Goal: Information Seeking & Learning: Learn about a topic

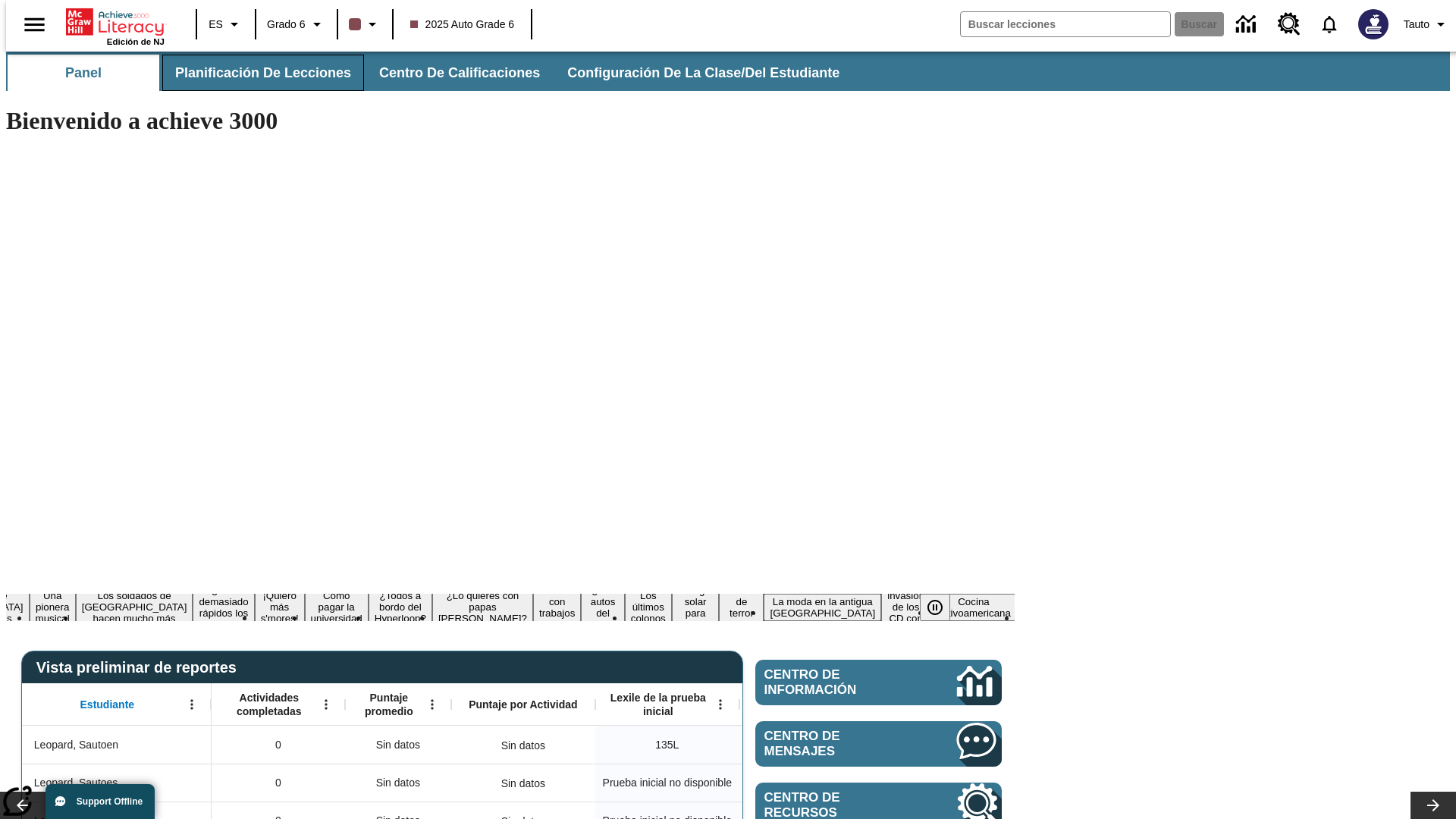
click at [254, 73] on span "Planificación de lecciones" at bounding box center [263, 73] width 176 height 18
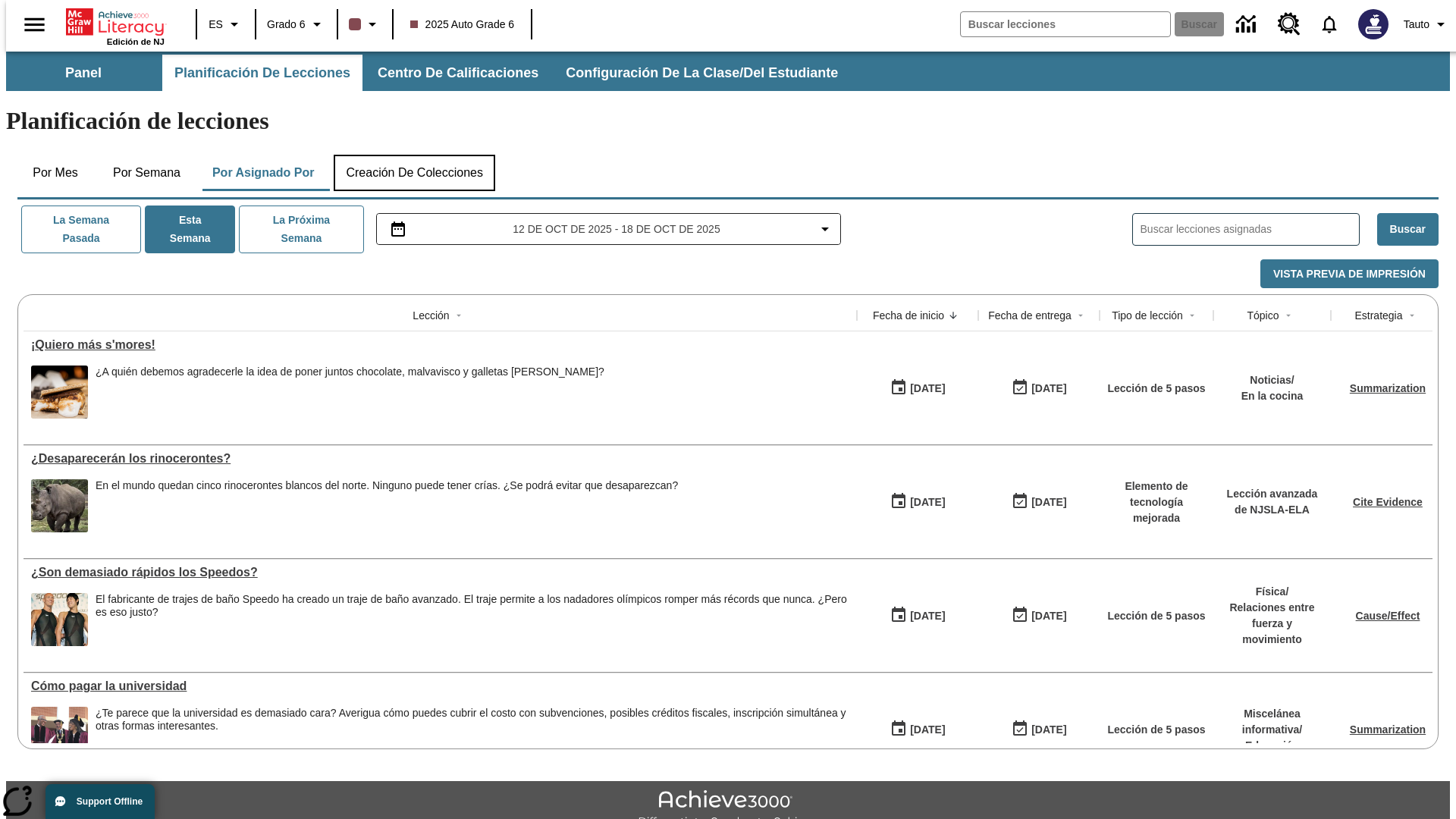
click at [415, 155] on button "Creación de colecciones" at bounding box center [415, 173] width 161 height 37
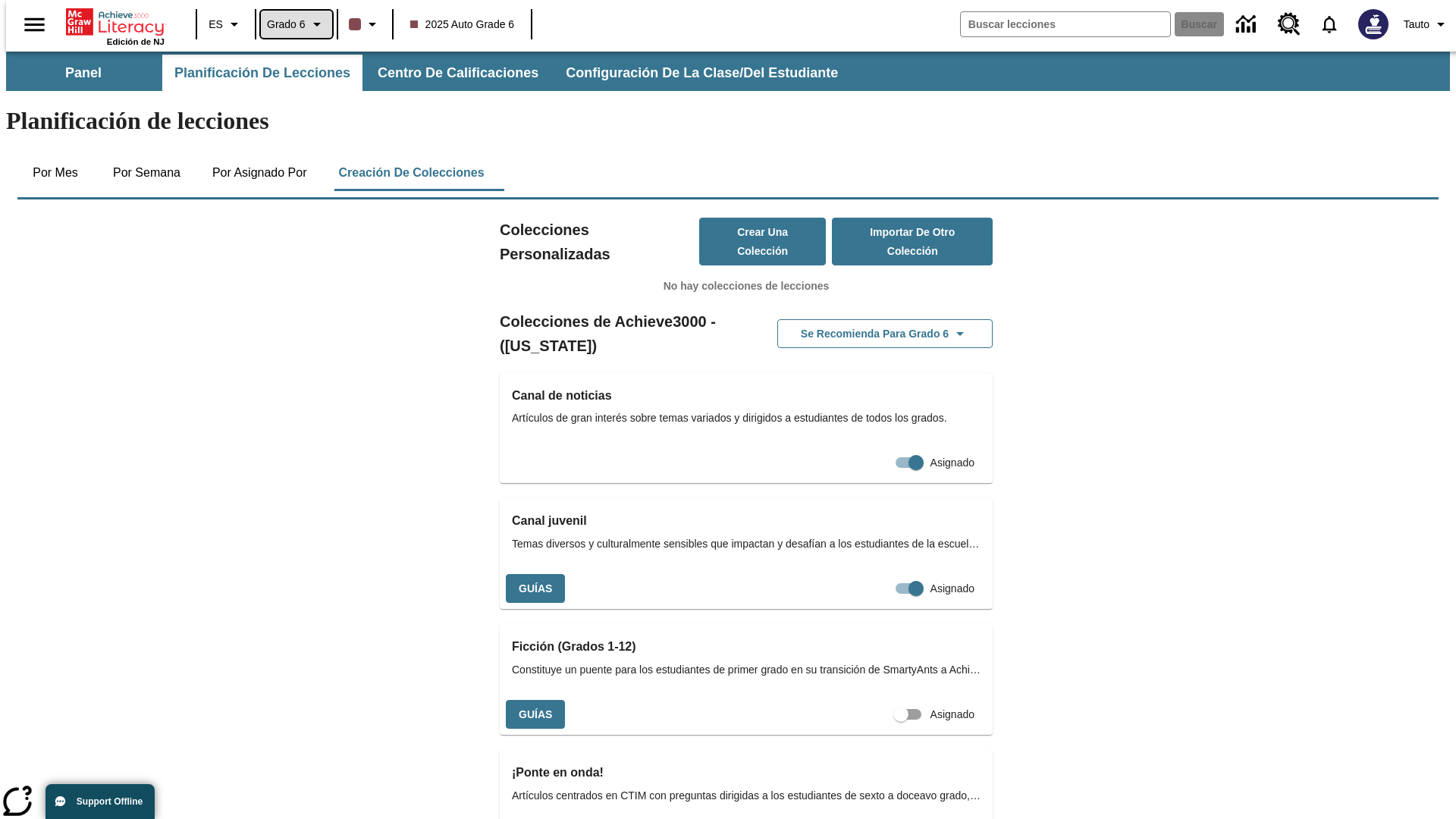
click at [292, 24] on span "Grado 6" at bounding box center [286, 25] width 38 height 16
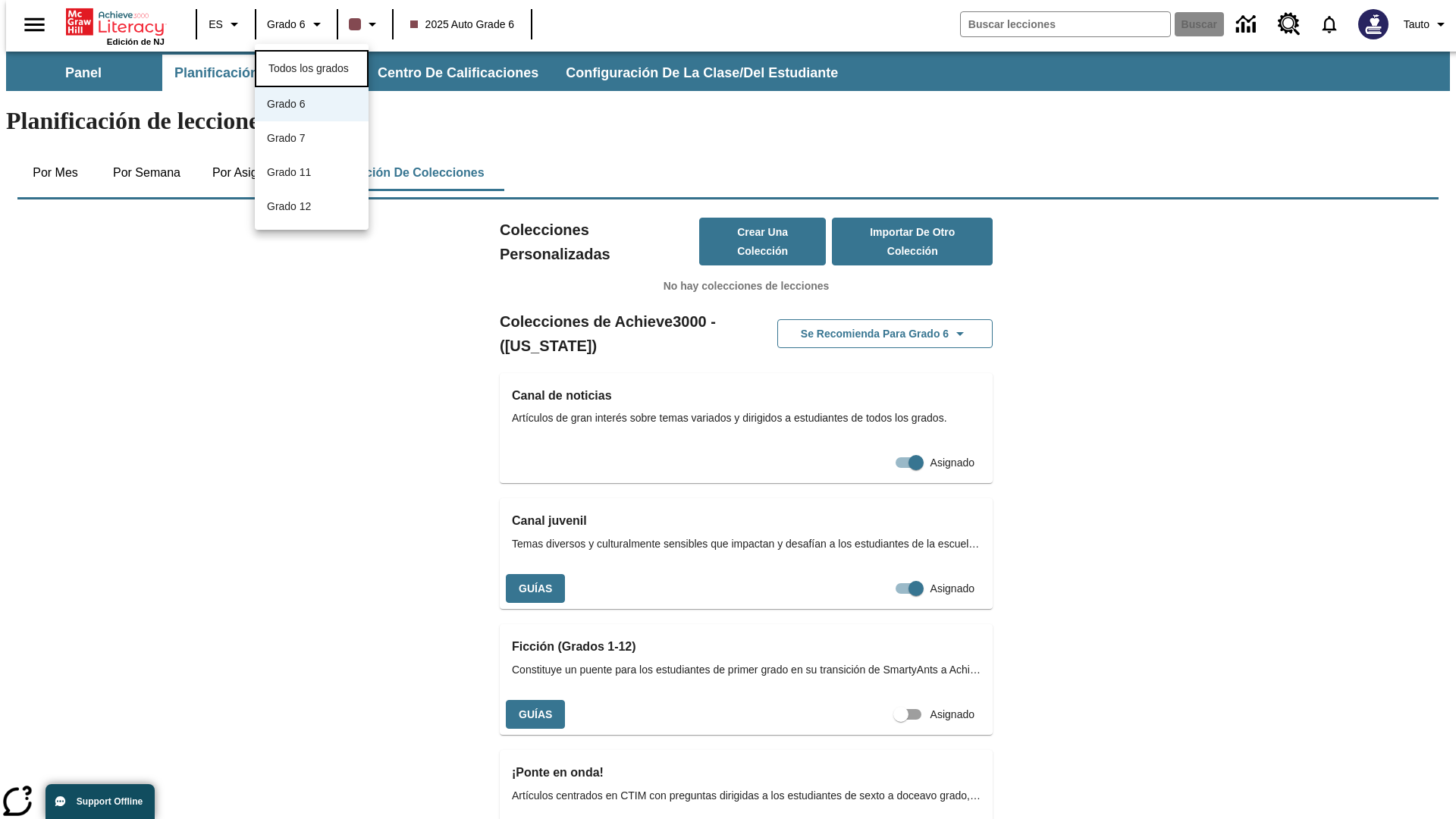
click at [311, 67] on span "Todos los grados" at bounding box center [308, 68] width 81 height 12
